Goal: Information Seeking & Learning: Learn about a topic

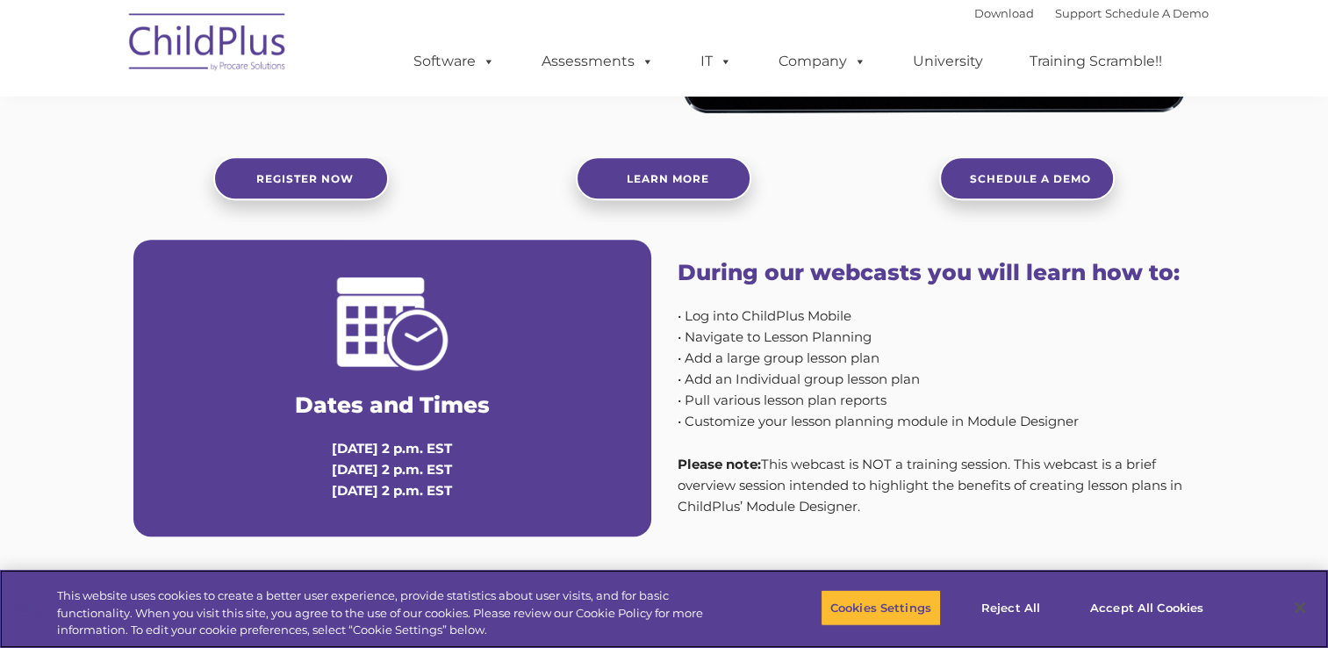
scroll to position [543, 0]
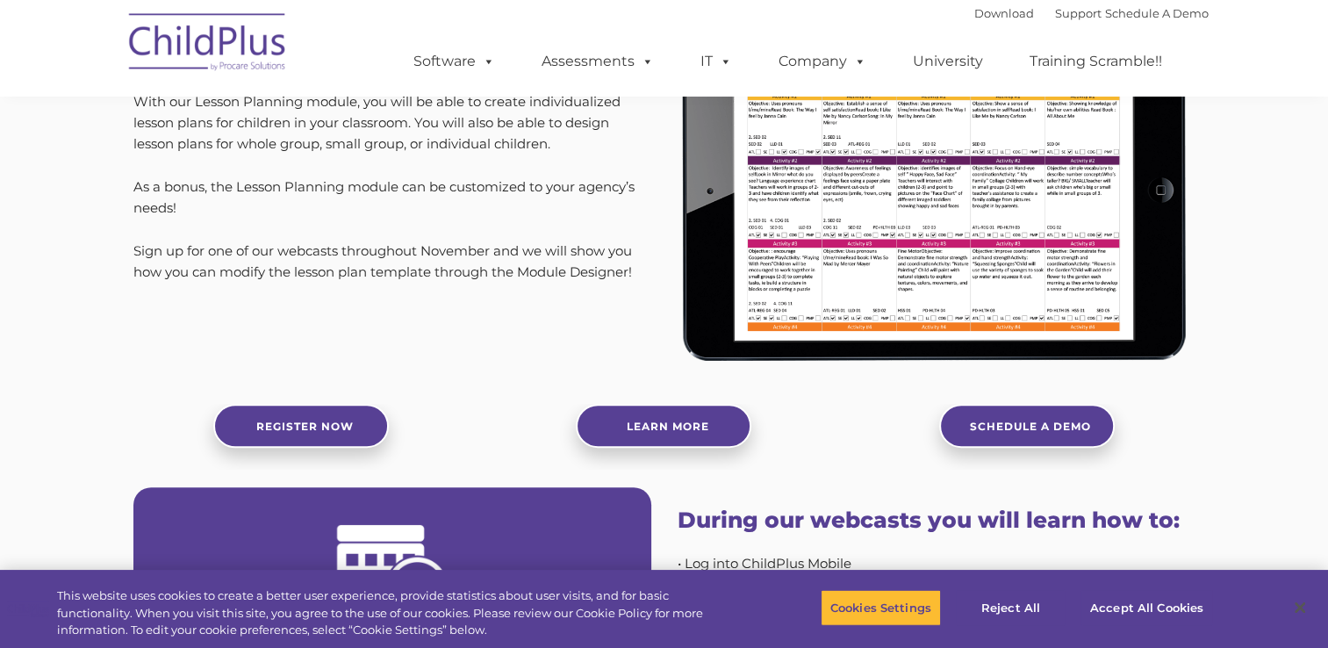
click at [1045, 233] on img at bounding box center [937, 190] width 518 height 365
click at [829, 172] on img at bounding box center [937, 190] width 518 height 365
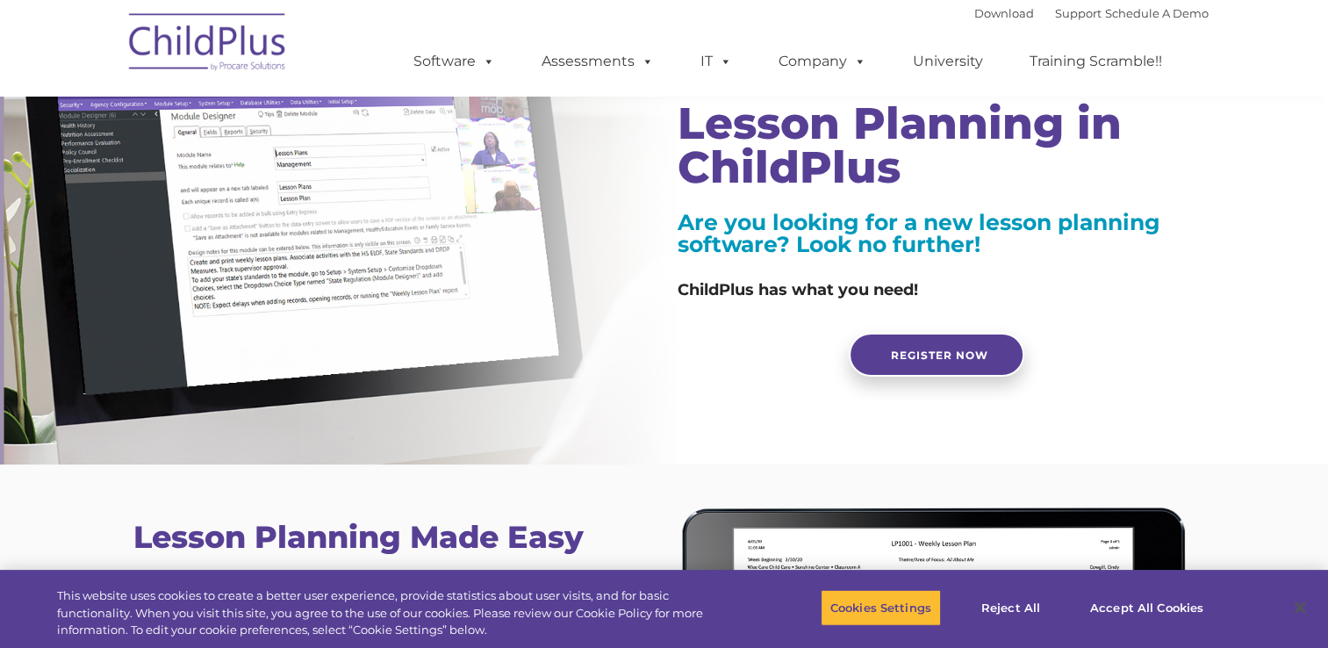
scroll to position [0, 0]
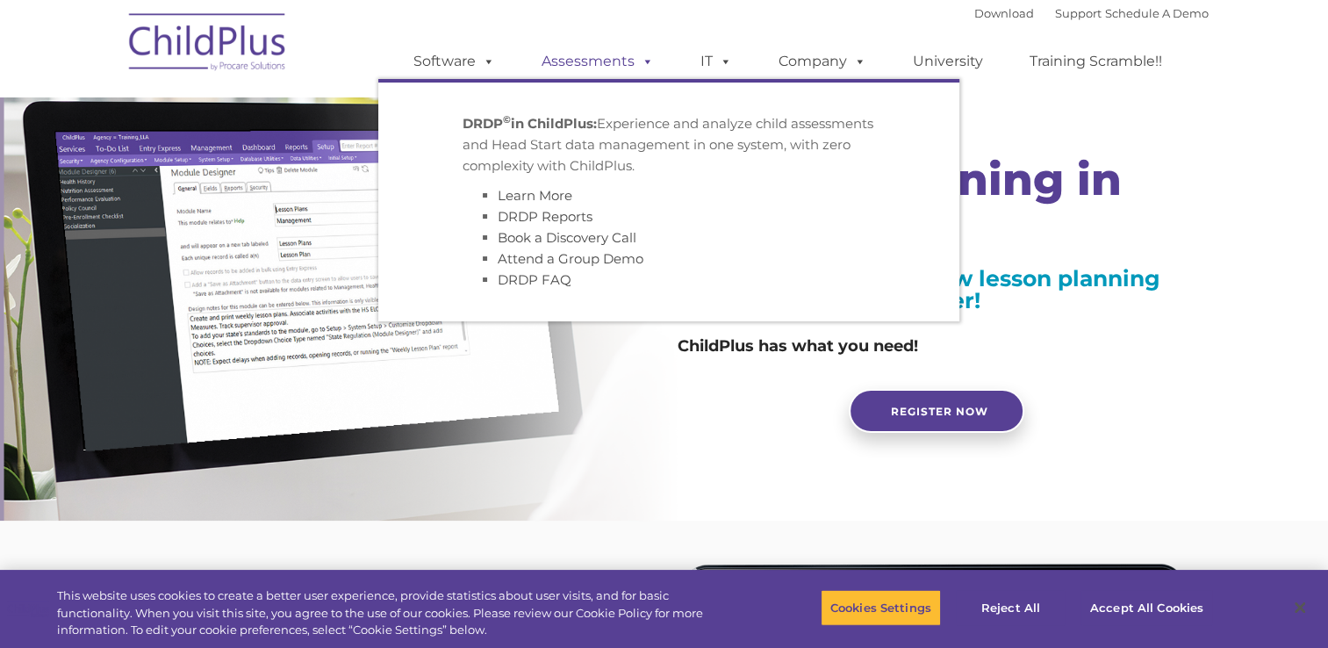
click at [601, 70] on link "Assessments" at bounding box center [597, 61] width 147 height 35
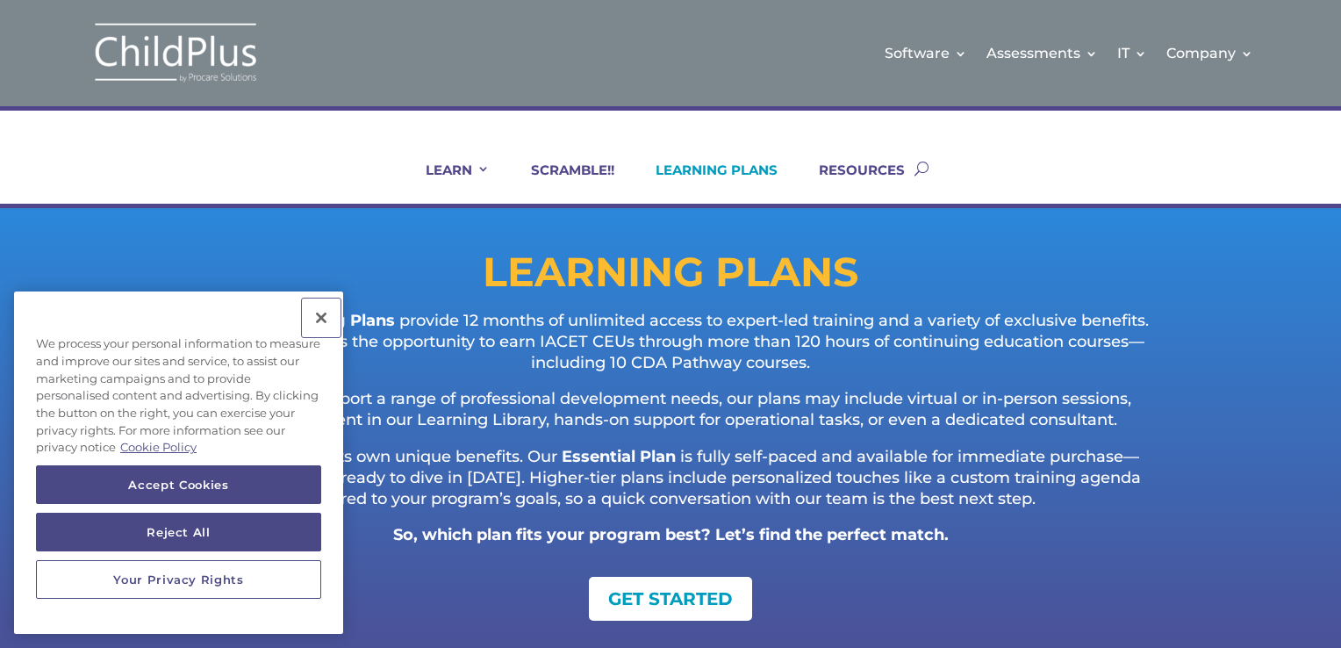
click at [318, 312] on button "Close" at bounding box center [321, 317] width 39 height 39
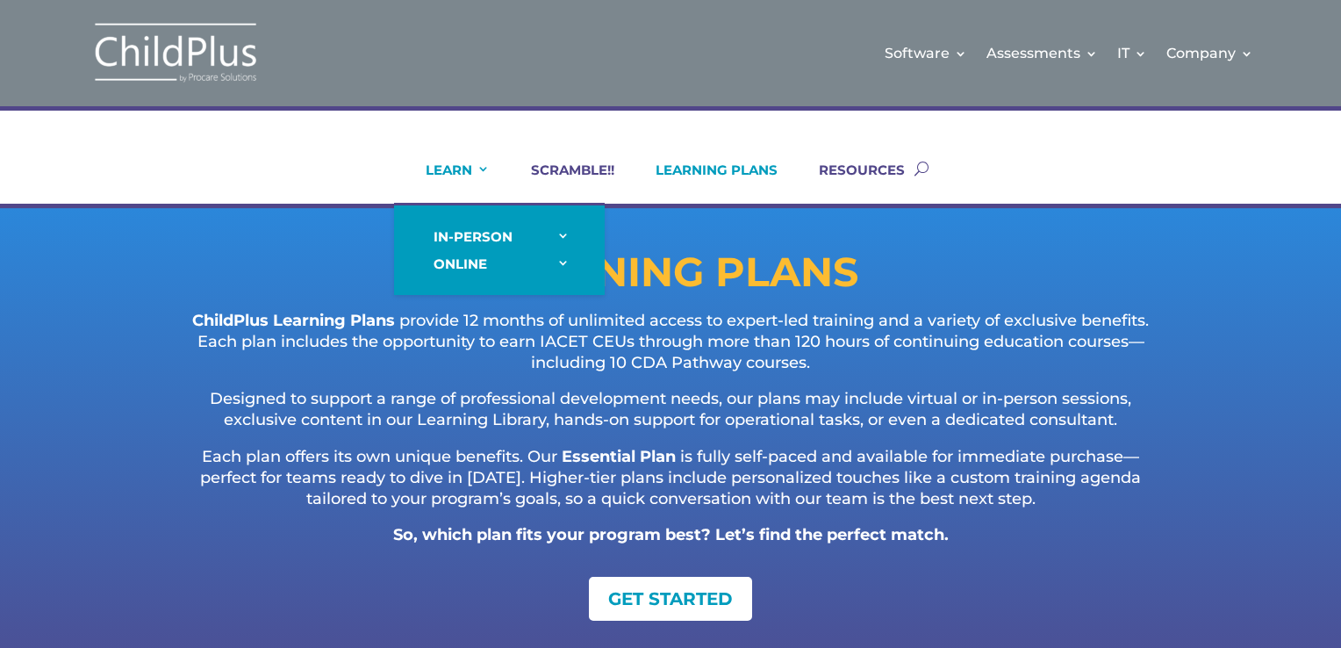
click at [456, 177] on link "LEARN" at bounding box center [447, 183] width 86 height 42
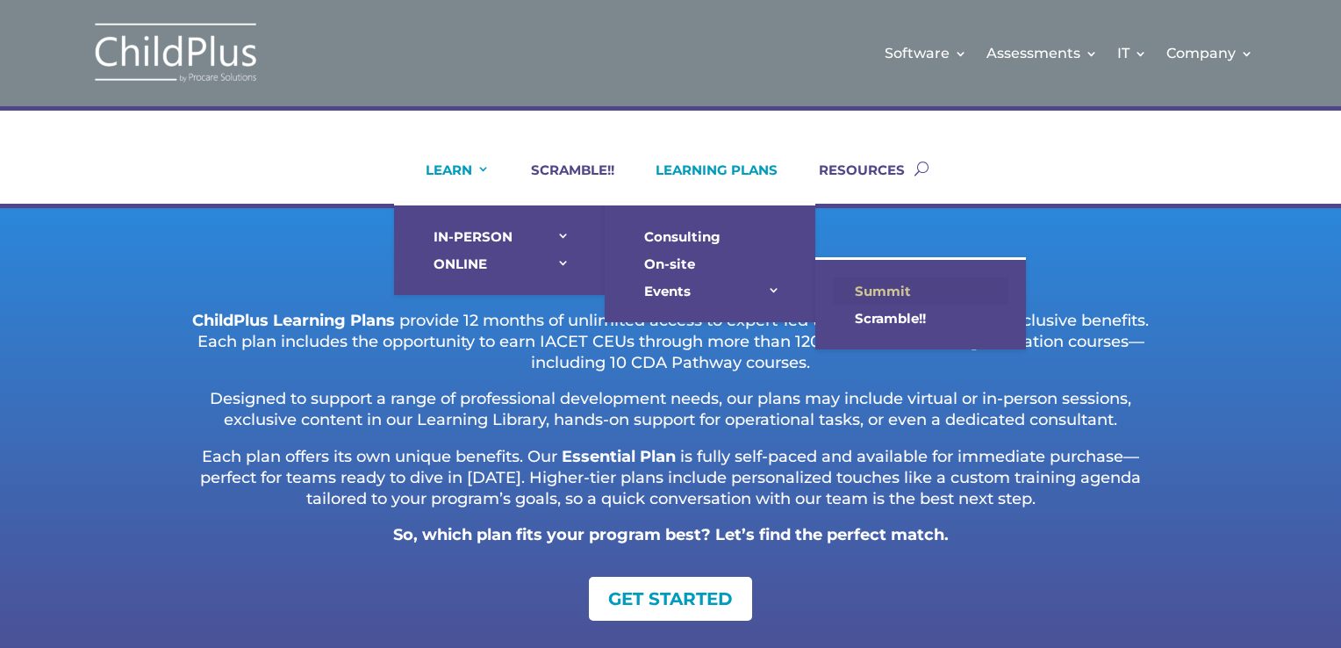
click at [872, 290] on link "Summit" at bounding box center [921, 290] width 176 height 27
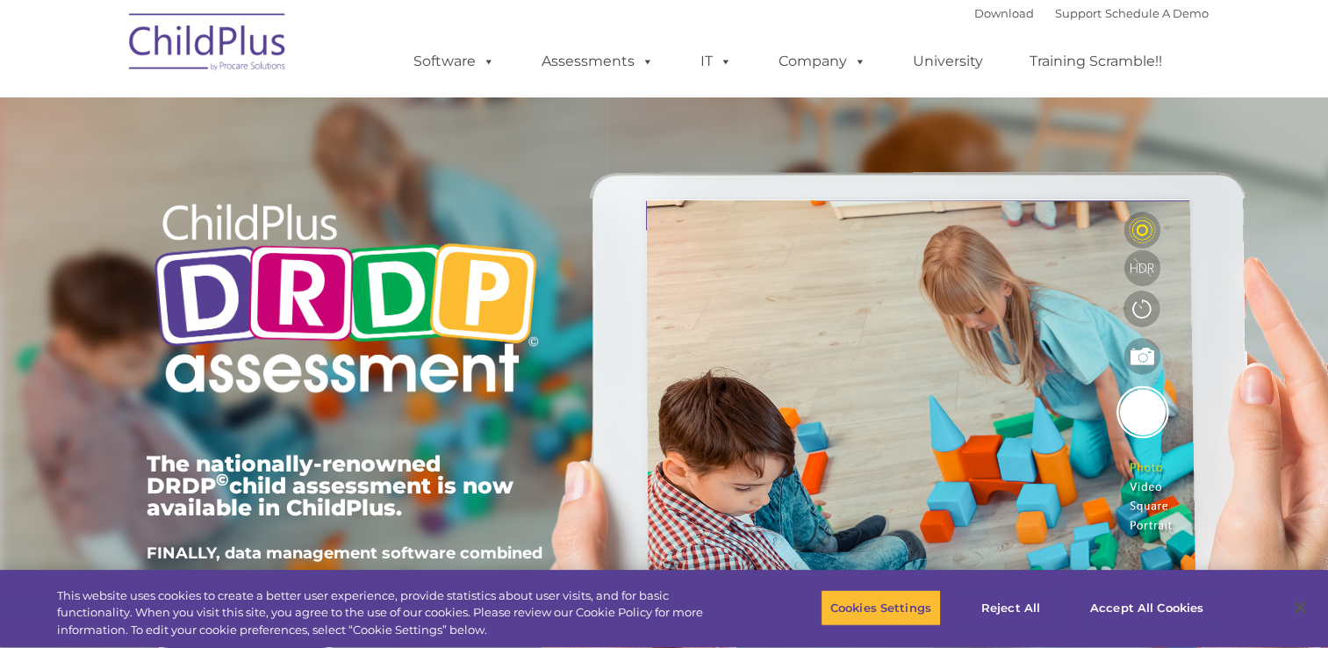
type input ""
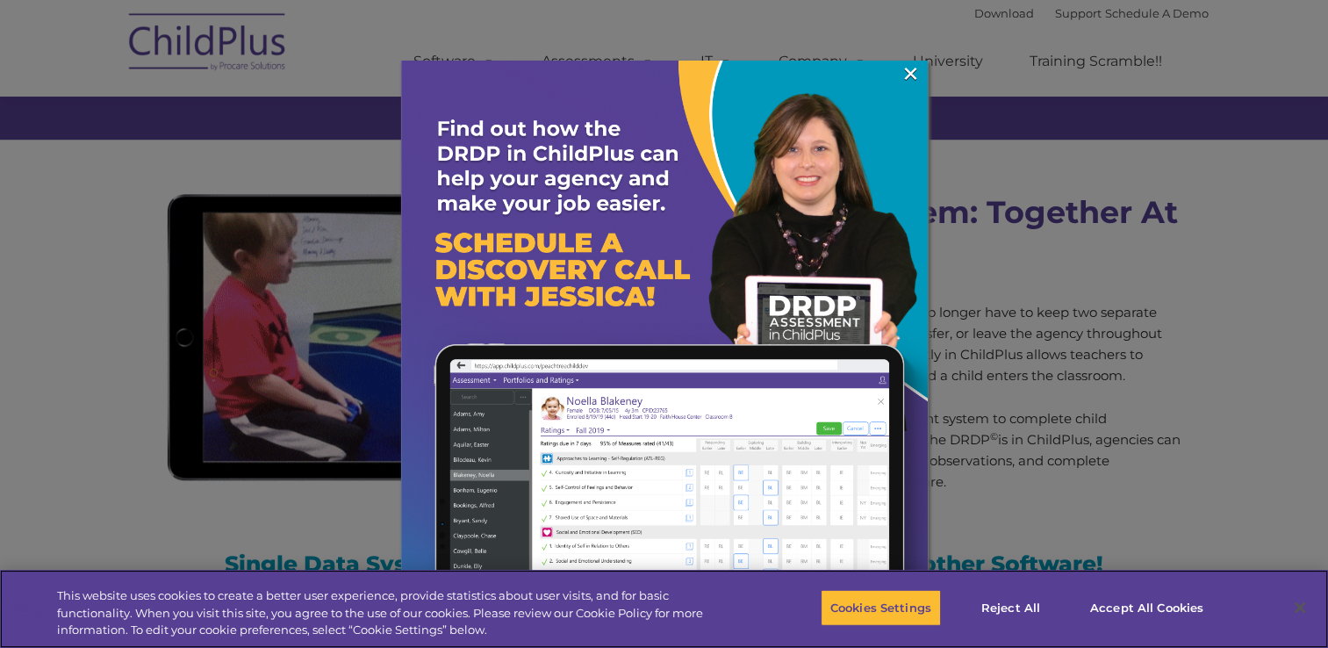
scroll to position [1671, 0]
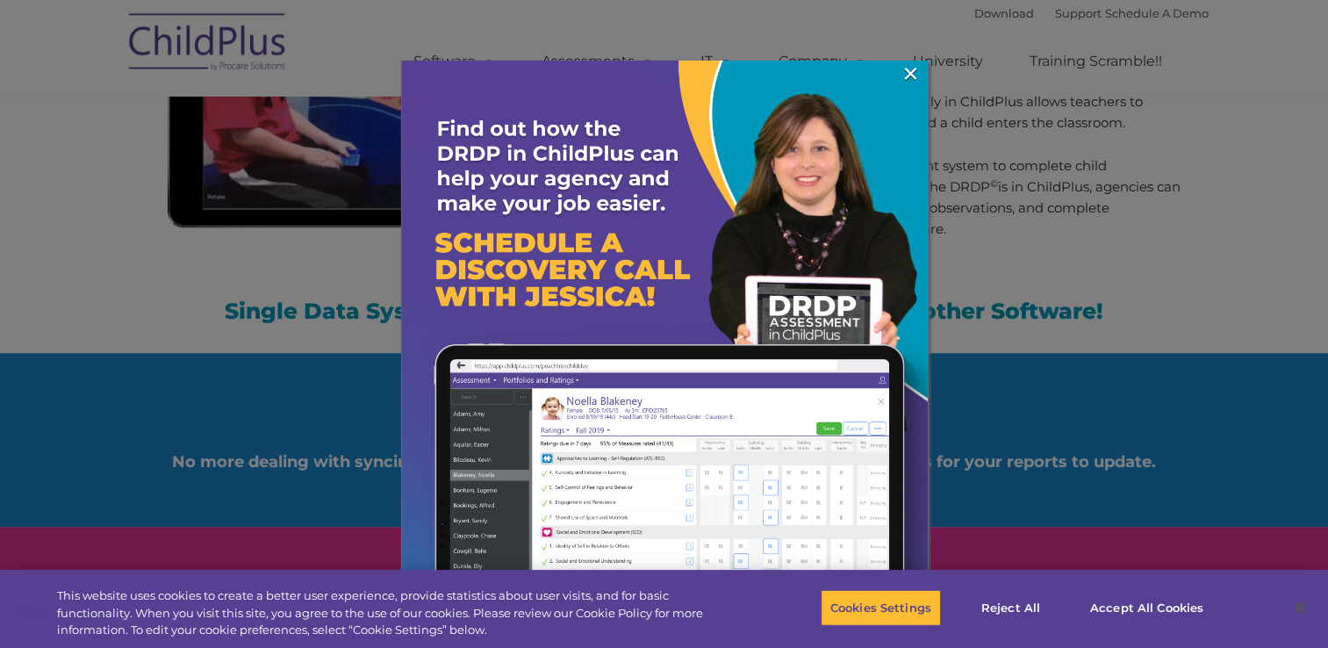
click at [895, 73] on img at bounding box center [664, 324] width 527 height 527
